Goal: Task Accomplishment & Management: Manage account settings

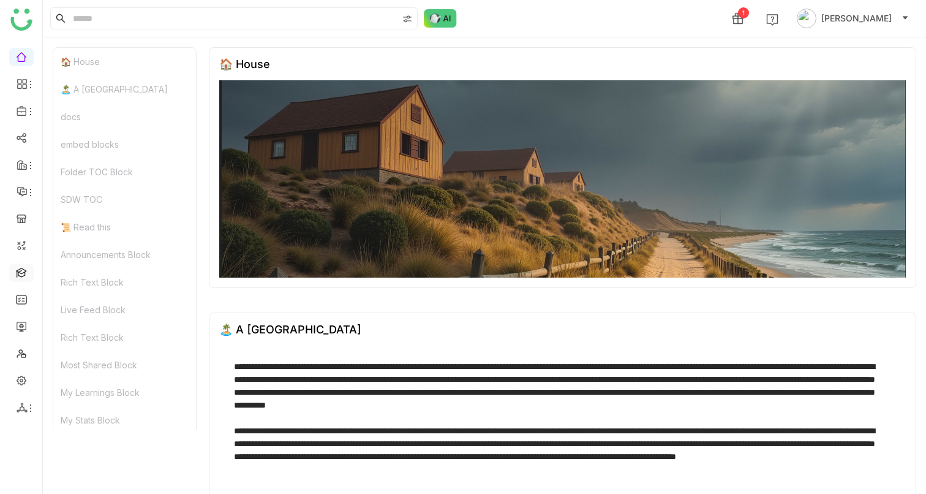
click at [25, 274] on link at bounding box center [21, 272] width 11 height 10
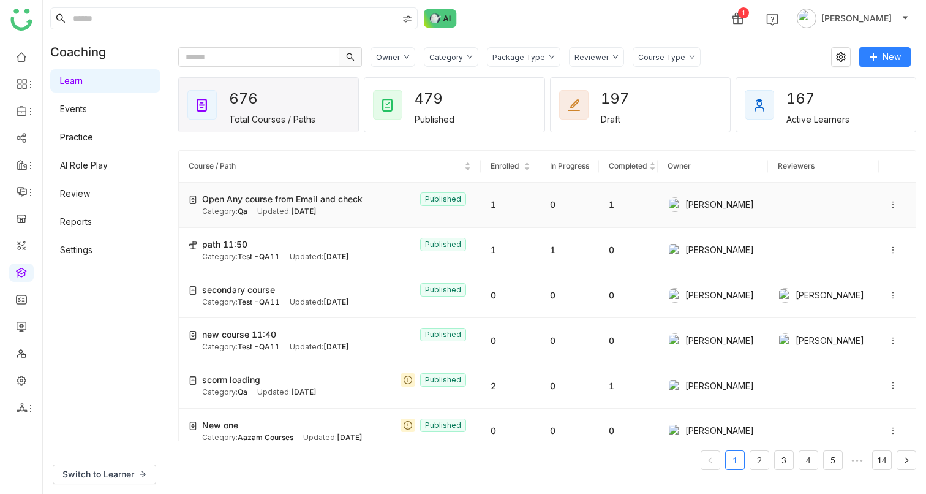
click at [230, 218] on div "Category: Qa" at bounding box center [224, 212] width 45 height 12
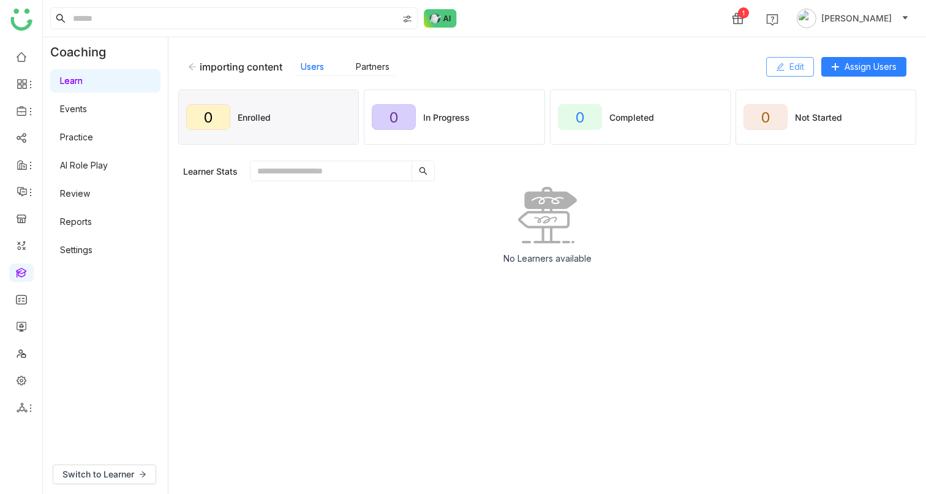
click at [782, 62] on icon at bounding box center [780, 66] width 9 height 9
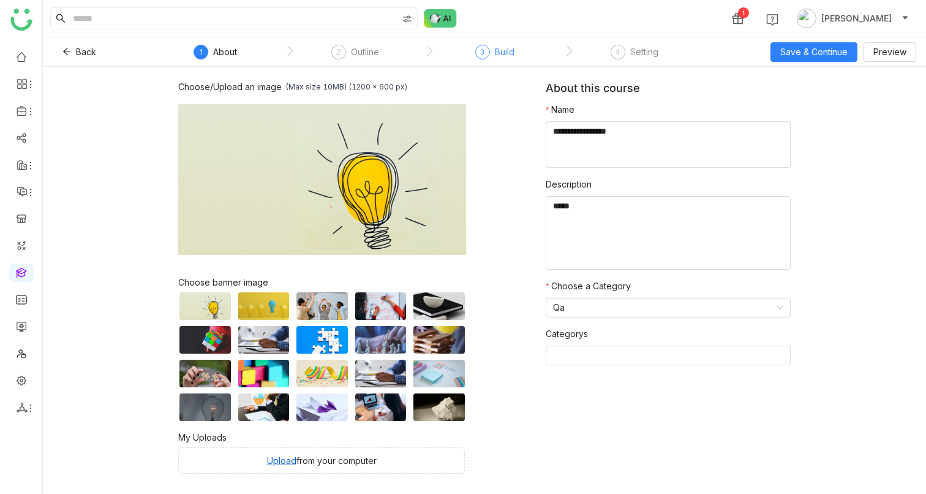
click at [487, 48] on div "3" at bounding box center [482, 52] width 15 height 15
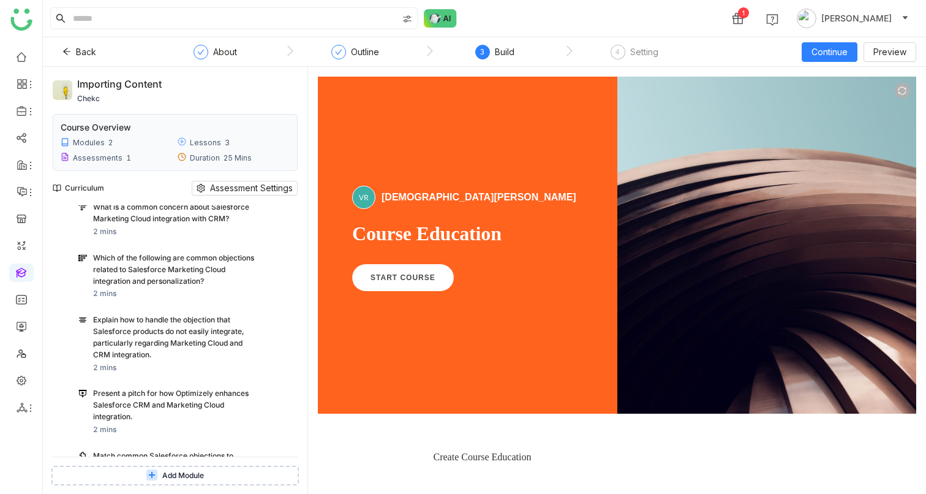
scroll to position [557, 0]
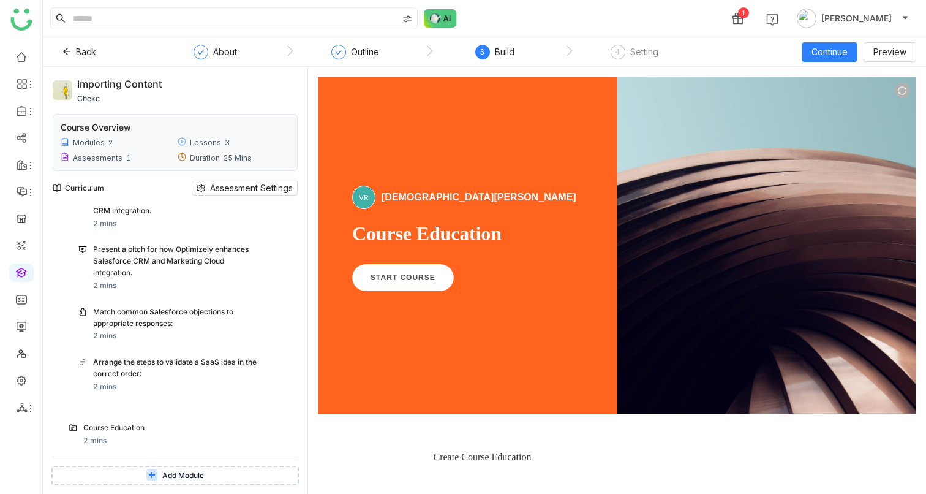
click at [134, 373] on div "Arrange the steps to validate a SaaS idea in the correct order:" at bounding box center [175, 368] width 165 height 23
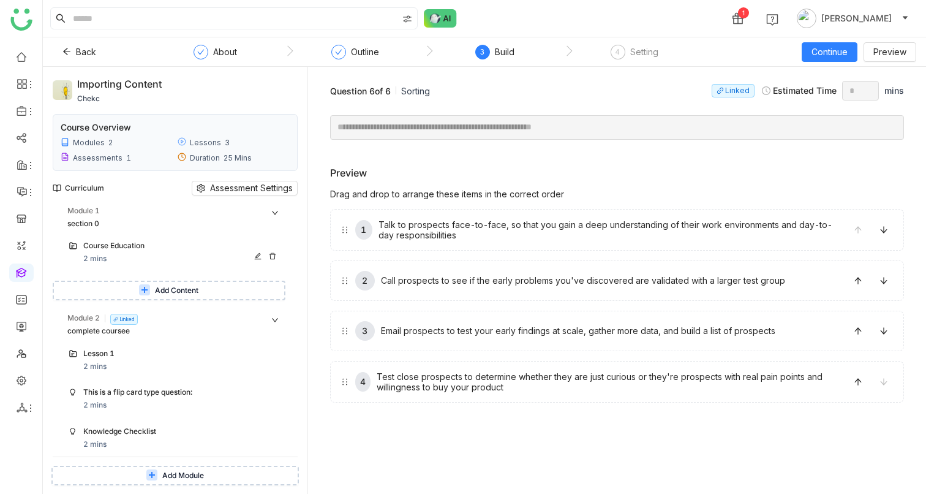
click at [113, 254] on div "Course Education 2 mins" at bounding box center [182, 252] width 198 height 25
